Goal: Ask a question

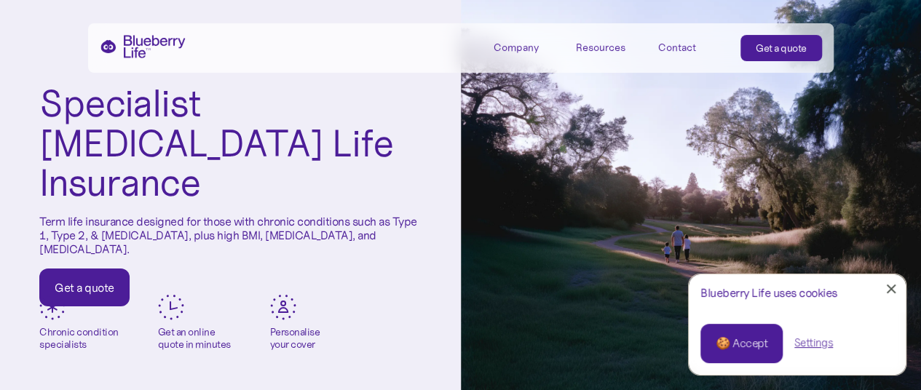
click at [677, 53] on div "Contact" at bounding box center [677, 47] width 38 height 12
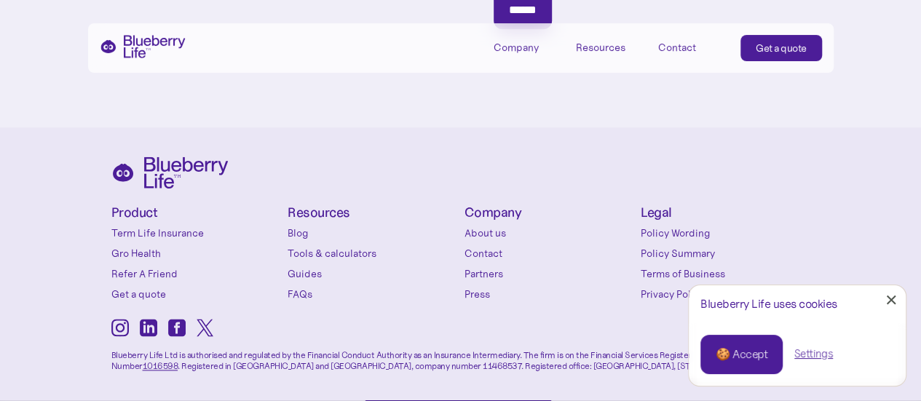
scroll to position [801, 0]
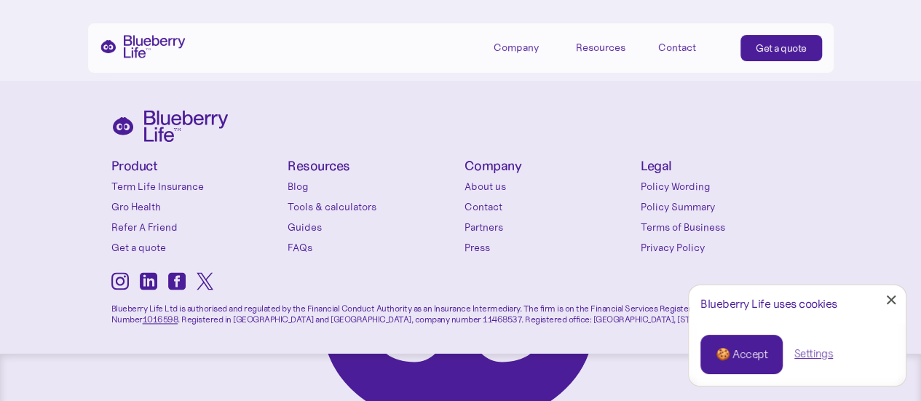
click at [484, 211] on link "Contact" at bounding box center [549, 206] width 170 height 15
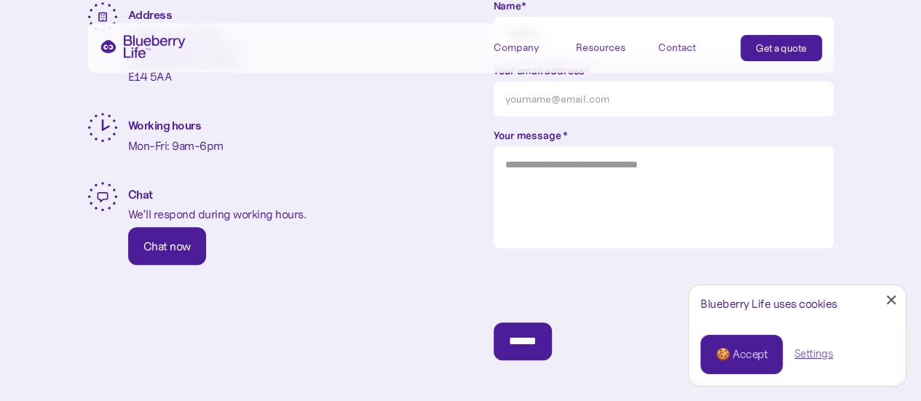
scroll to position [437, 0]
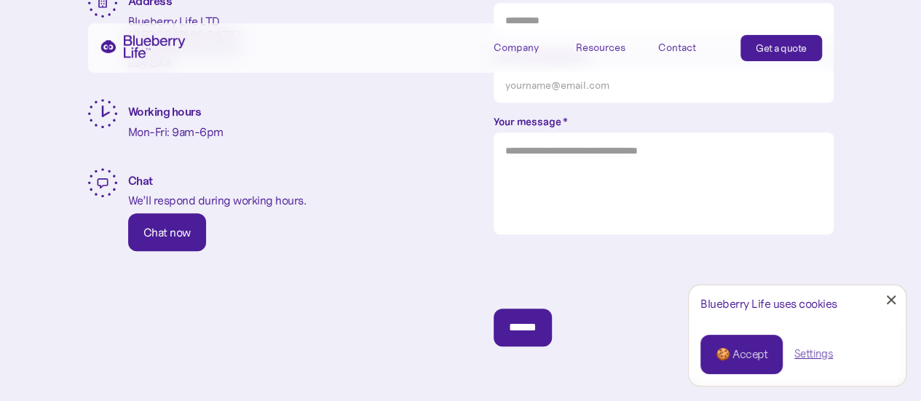
click at [135, 238] on link "Chat now" at bounding box center [167, 232] width 78 height 38
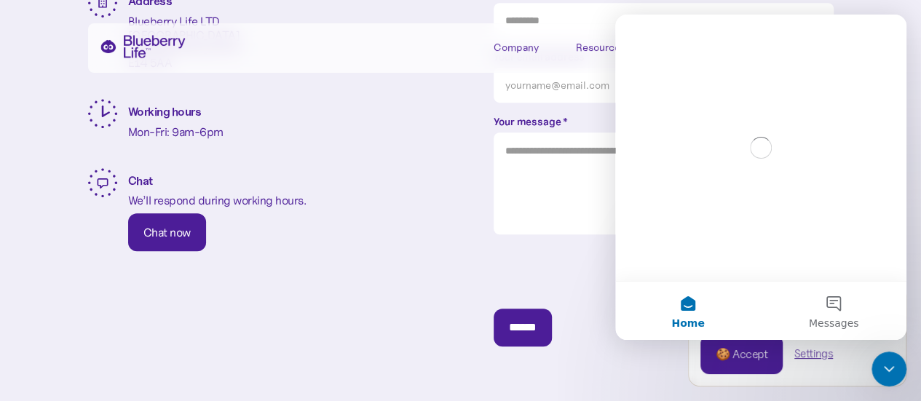
scroll to position [0, 0]
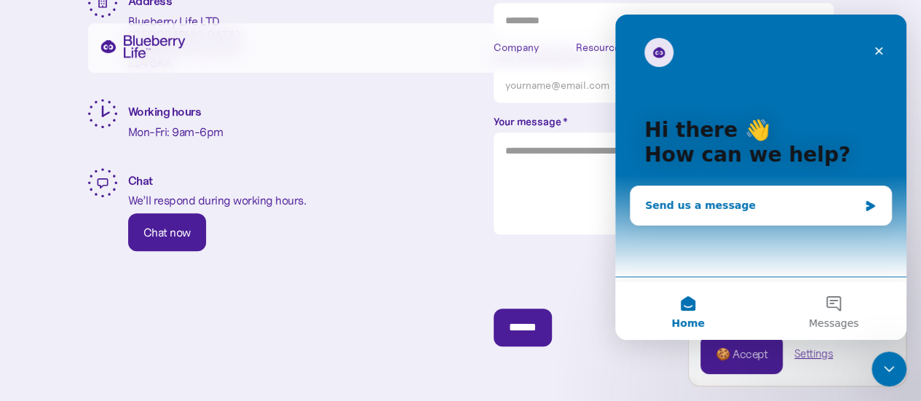
click at [736, 194] on div "Send us a message" at bounding box center [760, 205] width 261 height 39
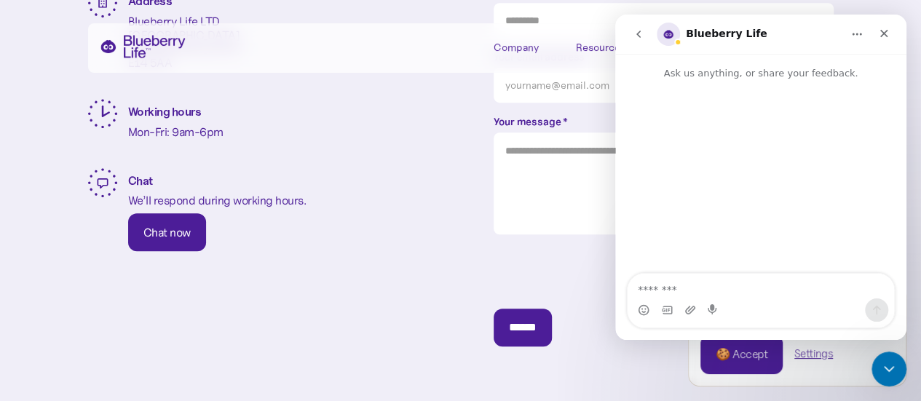
click at [743, 295] on textarea "Message…" at bounding box center [760, 286] width 266 height 25
type textarea "**********"
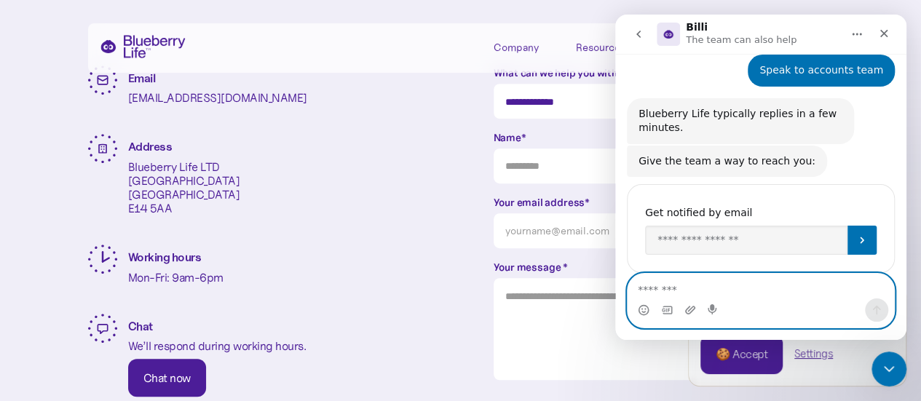
scroll to position [64, 0]
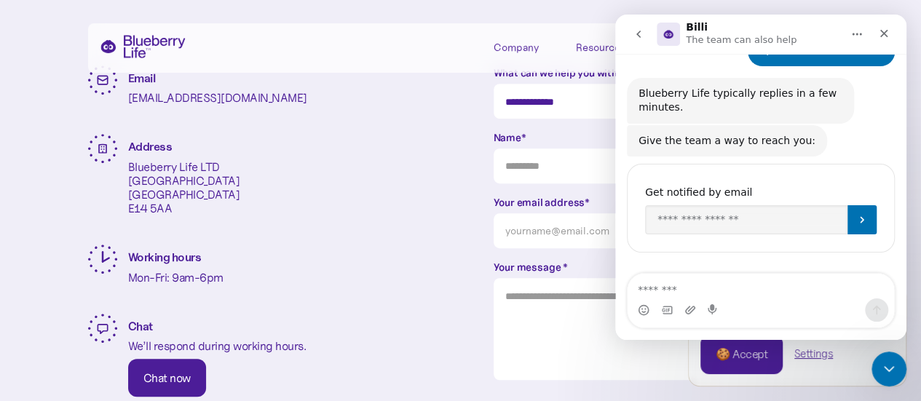
click at [732, 235] on div "You'll be notified here and by SMS Get notified by email" at bounding box center [761, 208] width 268 height 89
click at [731, 226] on input "Enter your email" at bounding box center [746, 219] width 202 height 29
